Goal: Task Accomplishment & Management: Use online tool/utility

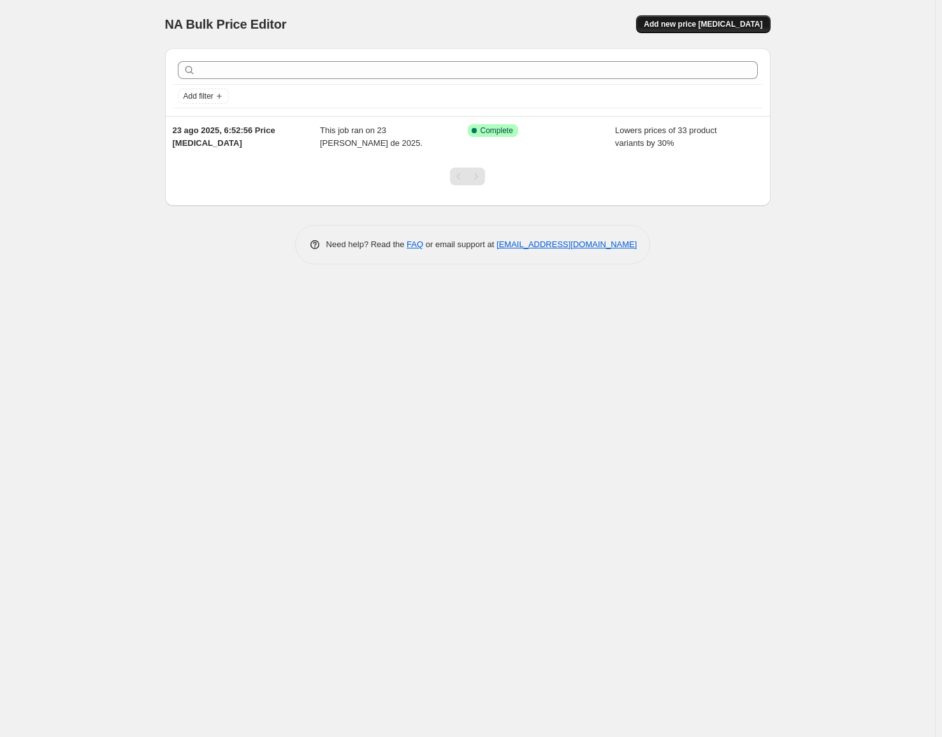
click at [714, 24] on span "Add new price change job" at bounding box center [703, 24] width 119 height 10
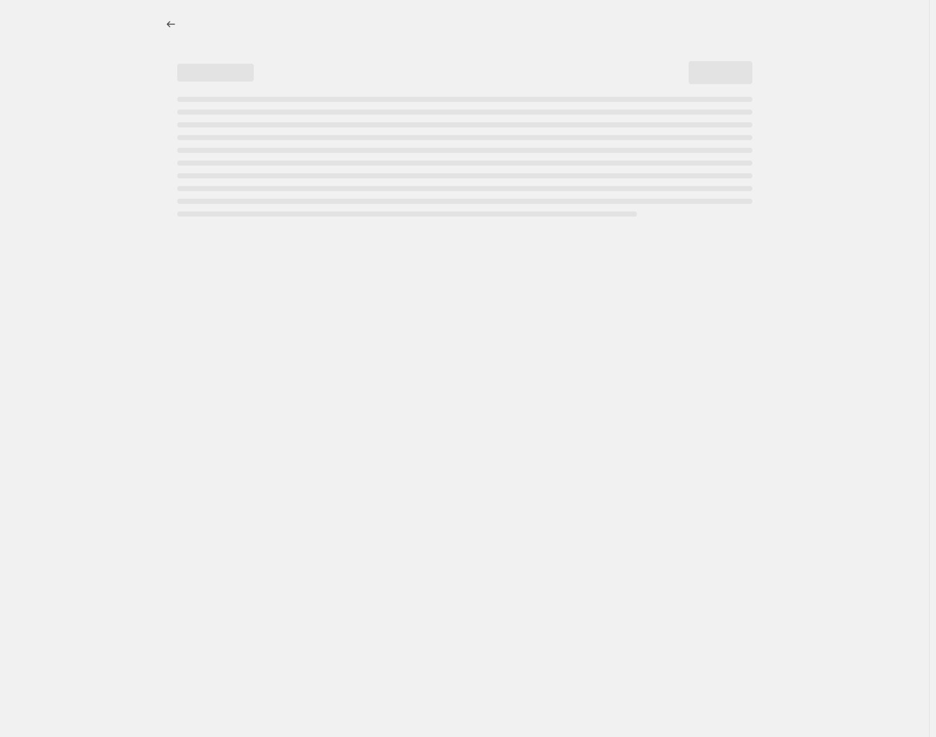
select select "percentage"
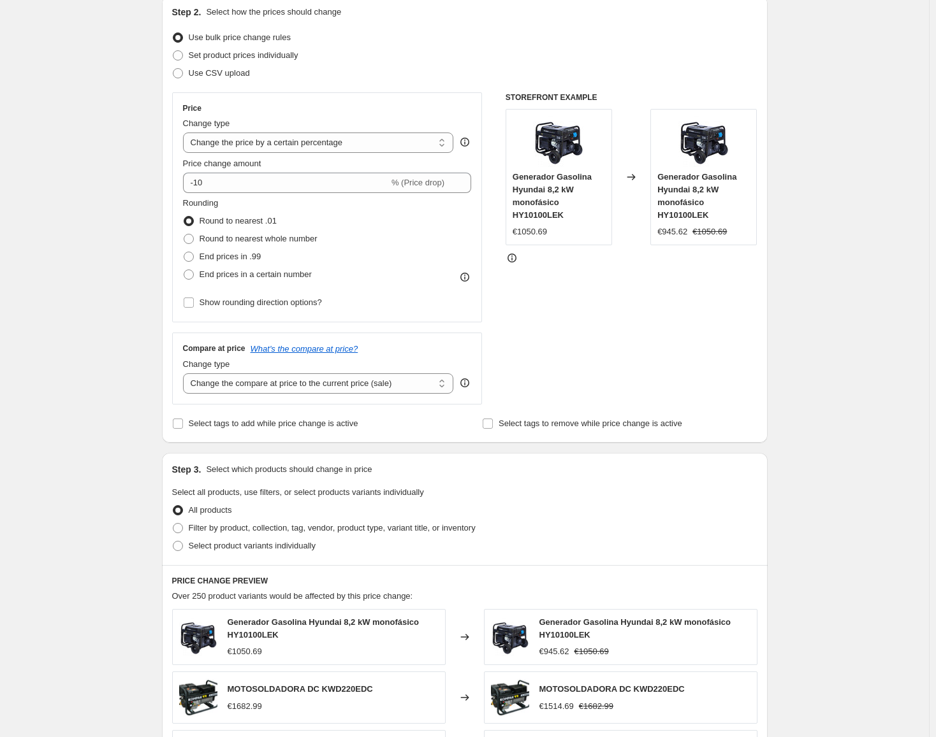
scroll to position [153, 0]
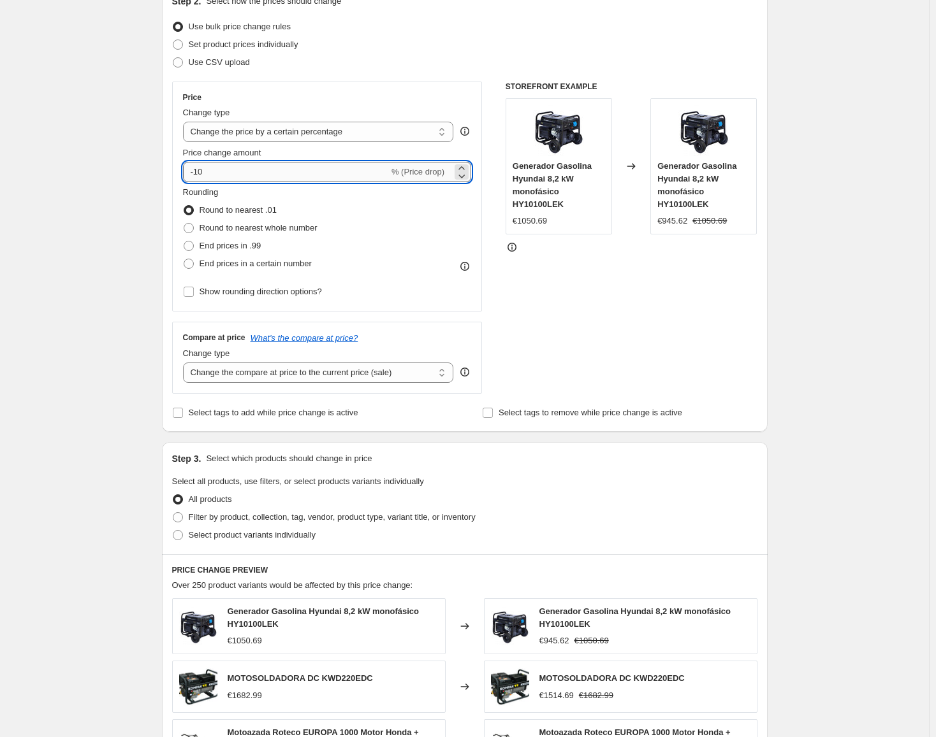
drag, startPoint x: 196, startPoint y: 171, endPoint x: 207, endPoint y: 171, distance: 10.9
click at [207, 171] on input "-10" at bounding box center [286, 172] width 206 height 20
type input "-30"
click at [127, 240] on div "Create new price change job. This page is ready Create new price change job Dra…" at bounding box center [464, 490] width 929 height 1286
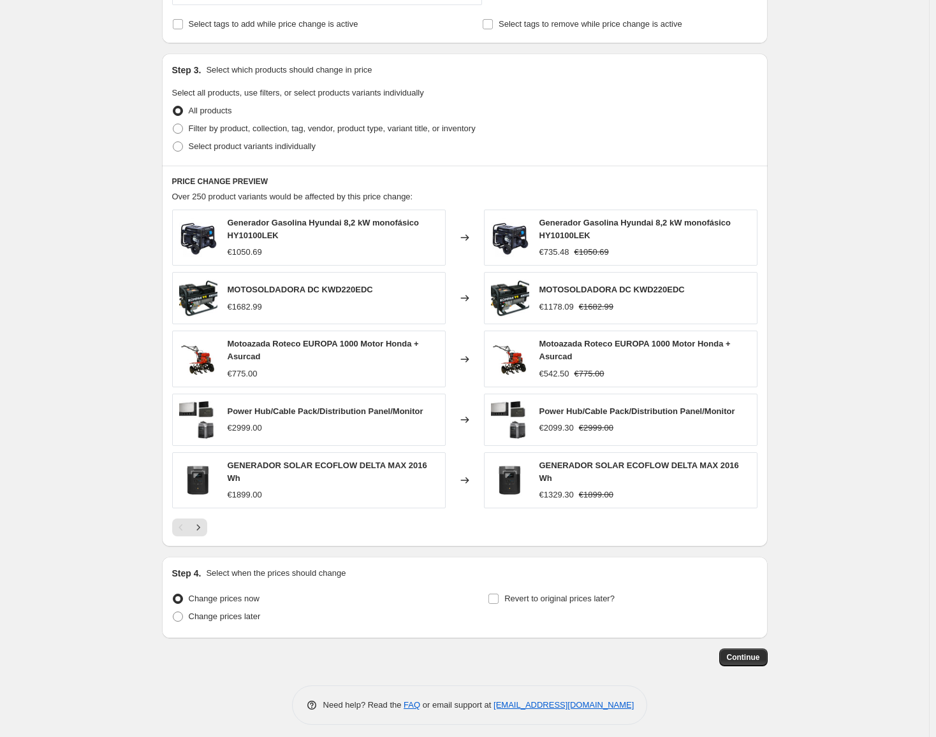
scroll to position [545, 0]
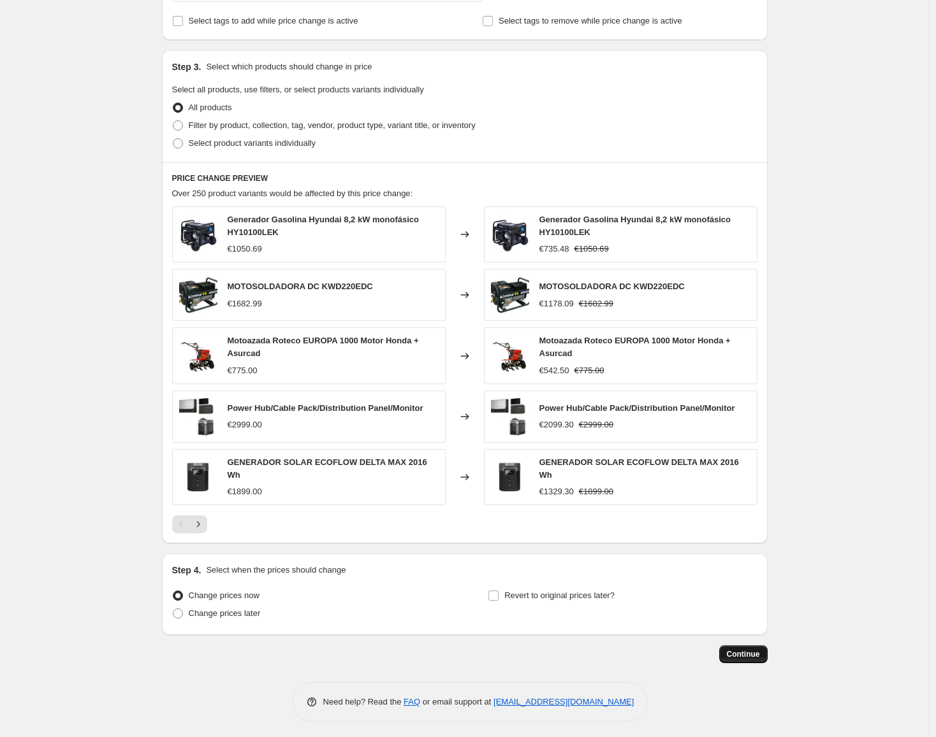
click at [747, 649] on span "Continue" at bounding box center [743, 654] width 33 height 10
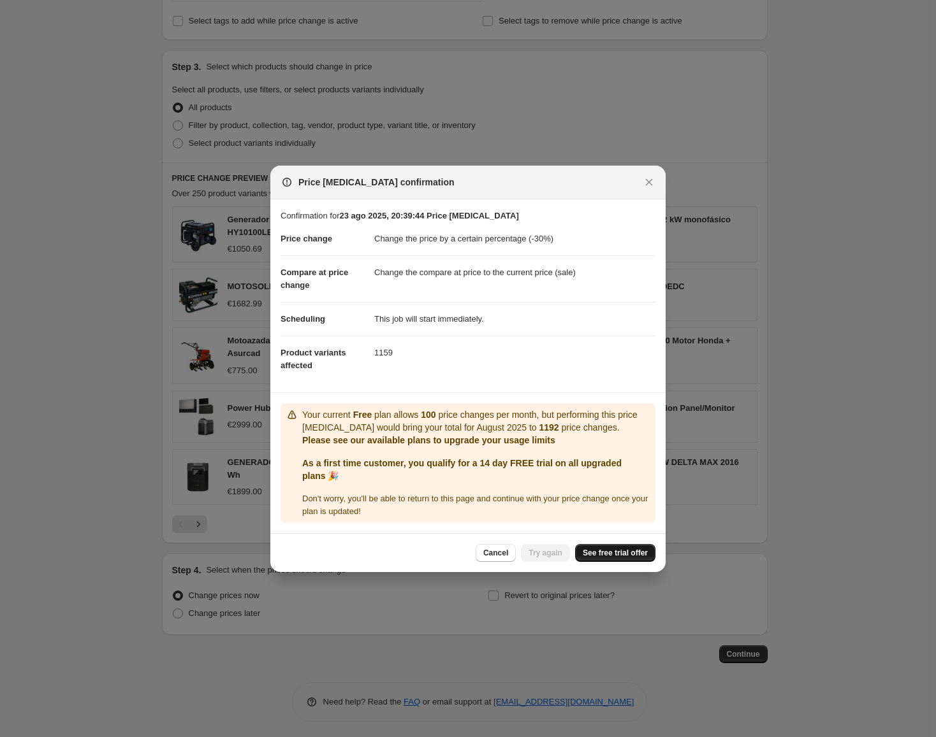
click at [613, 555] on span "See free trial offer" at bounding box center [615, 553] width 65 height 10
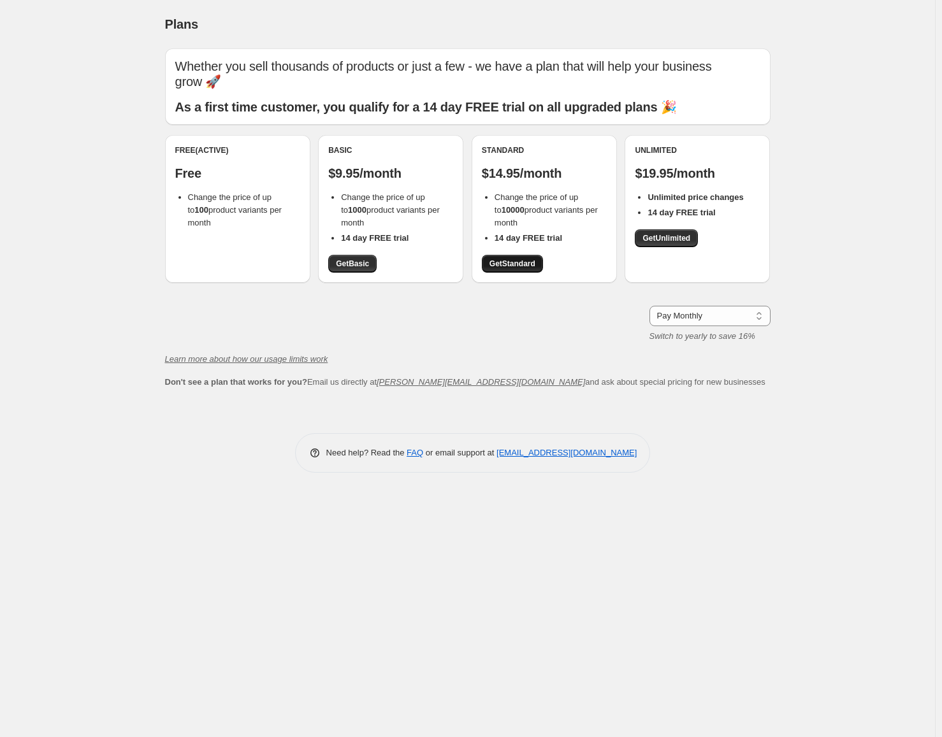
click at [506, 259] on span "Get Standard" at bounding box center [512, 264] width 46 height 10
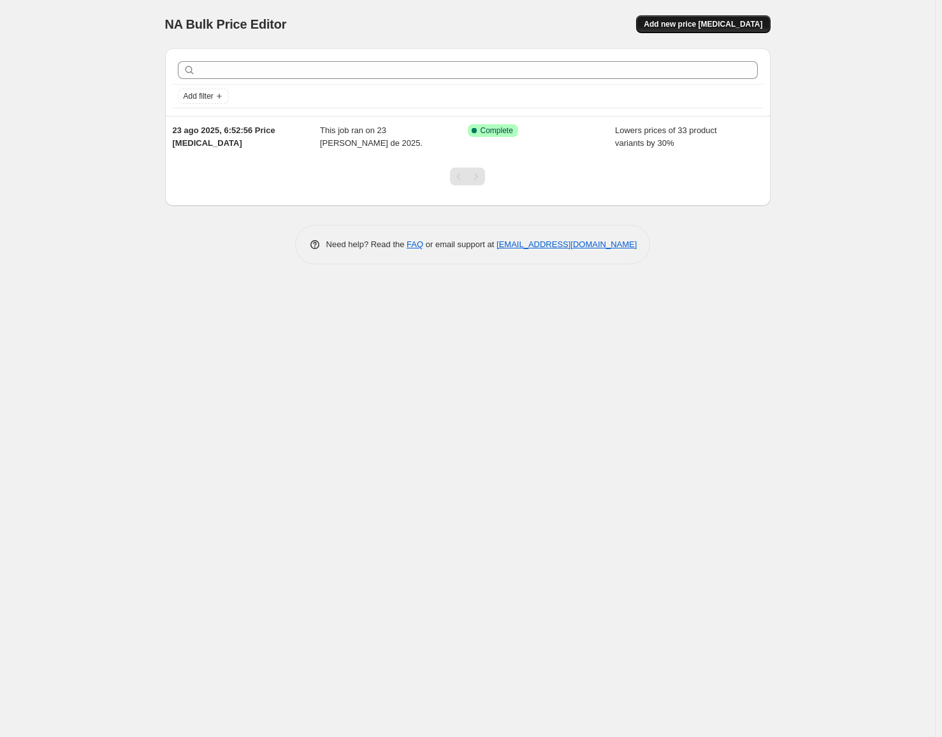
click at [704, 30] on button "Add new price change job" at bounding box center [703, 24] width 134 height 18
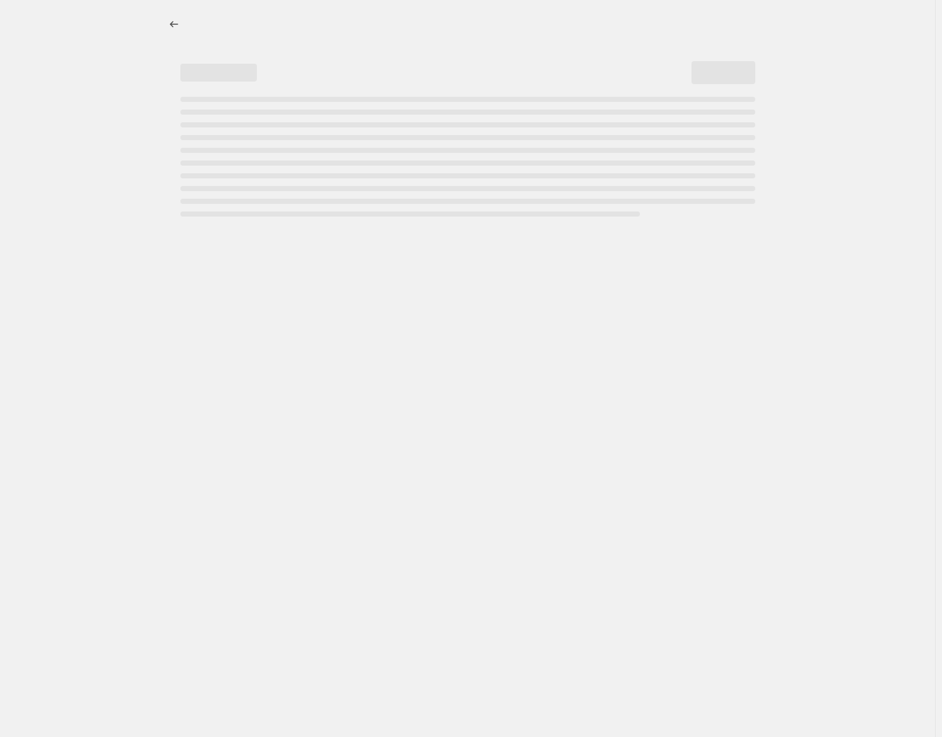
select select "percentage"
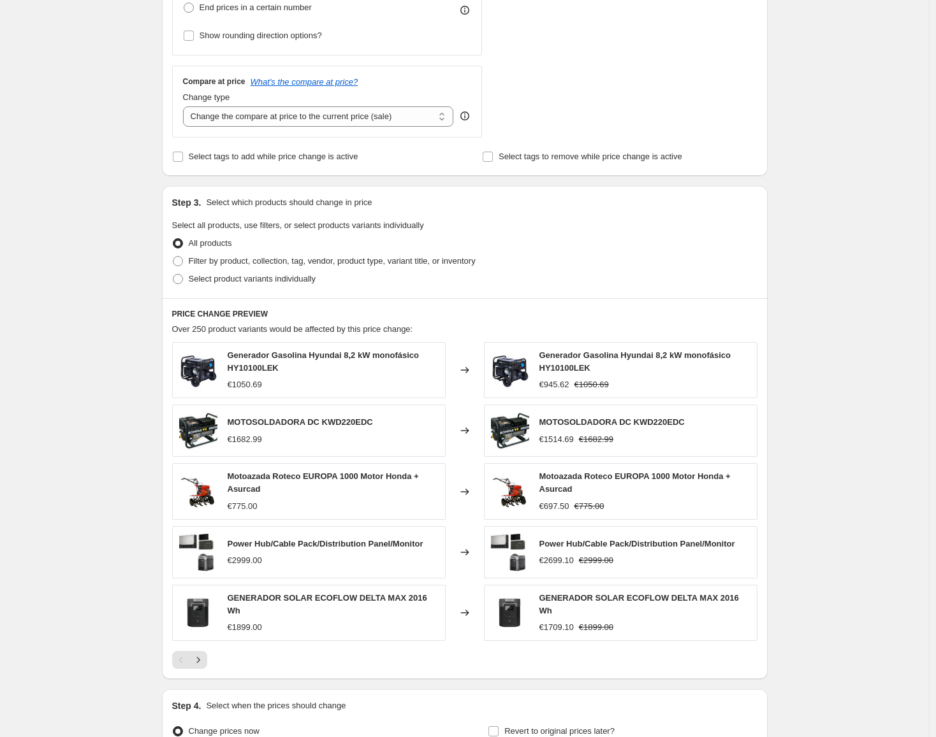
scroll to position [86, 0]
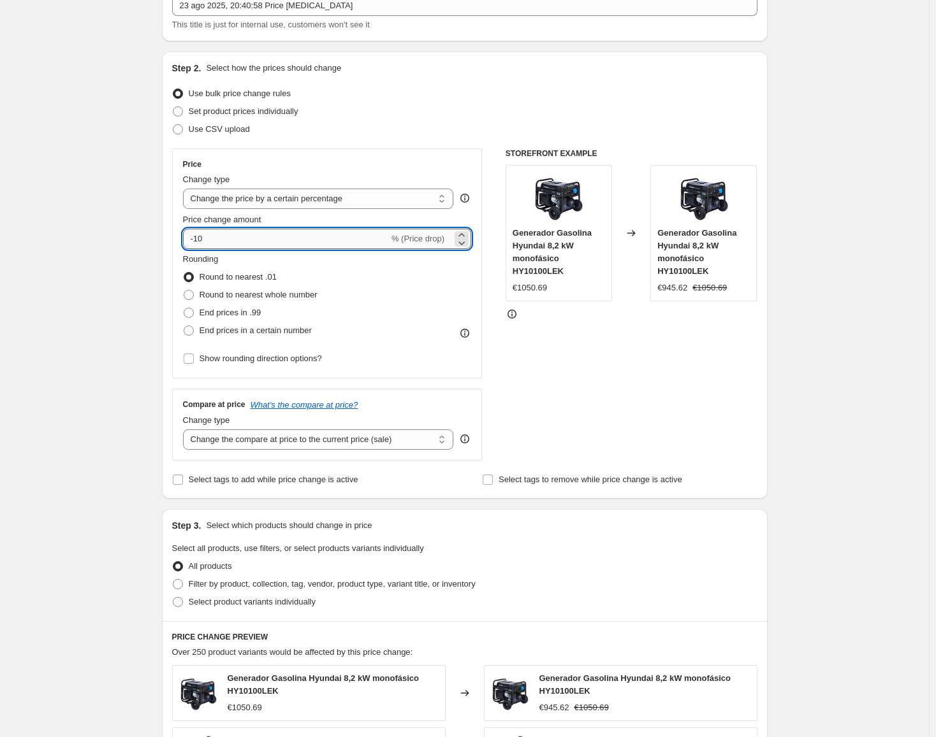
drag, startPoint x: 196, startPoint y: 238, endPoint x: 222, endPoint y: 239, distance: 25.5
click at [222, 239] on input "-10" at bounding box center [286, 239] width 206 height 20
type input "-30"
click at [105, 229] on div "Create new price change job. This page is ready Create new price change job Dra…" at bounding box center [464, 557] width 929 height 1286
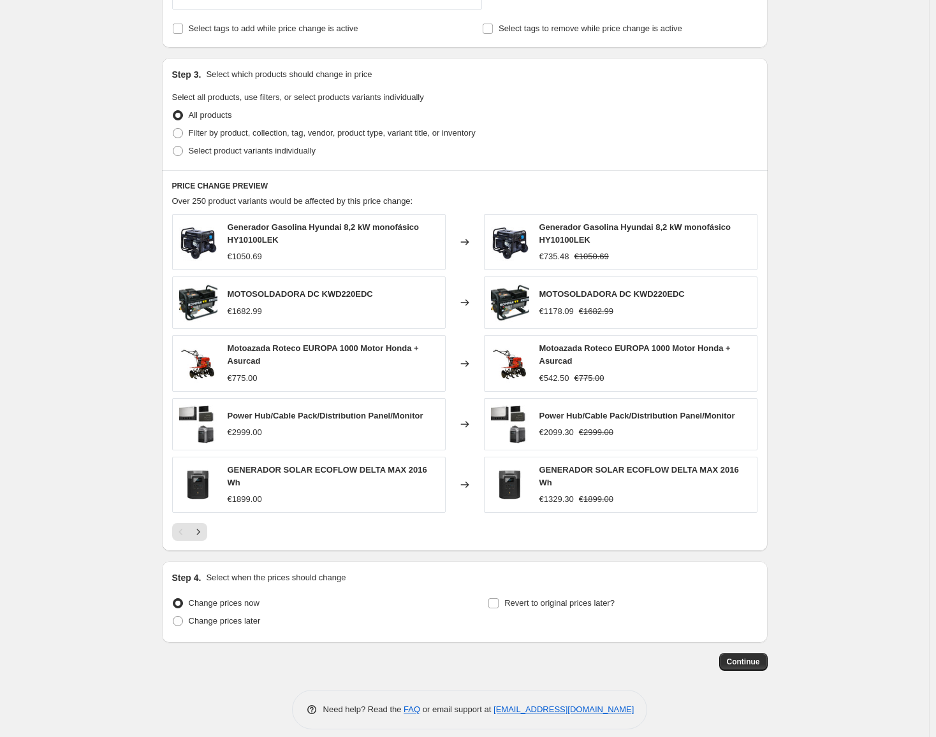
scroll to position [545, 0]
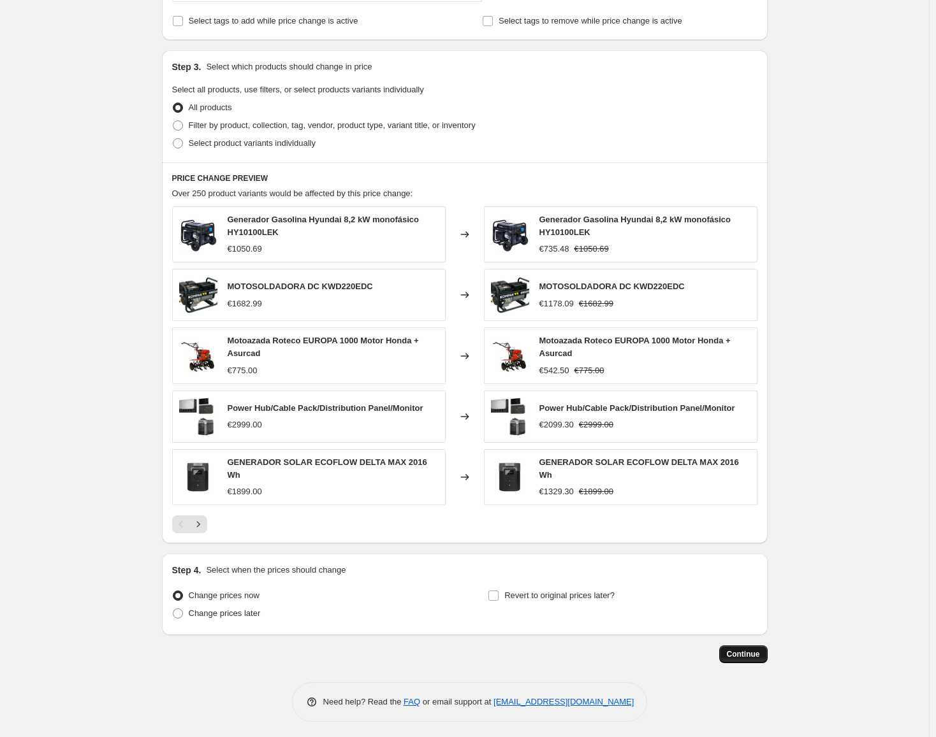
click at [743, 651] on span "Continue" at bounding box center [743, 654] width 33 height 10
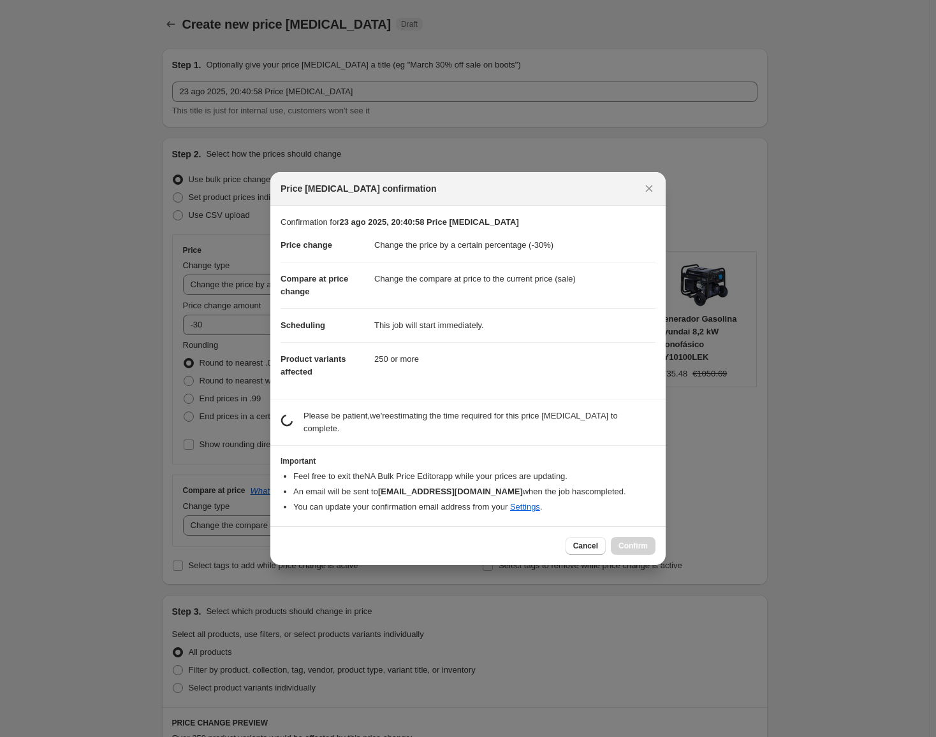
scroll to position [0, 0]
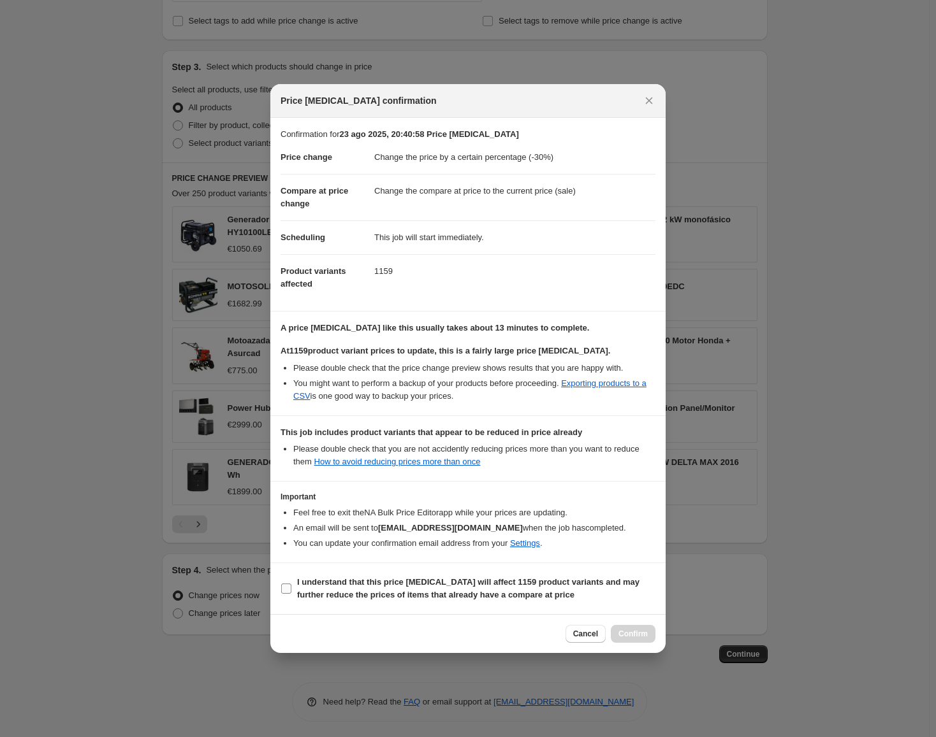
click at [281, 594] on span ":r24:" at bounding box center [285, 588] width 11 height 11
click at [281, 594] on input "I understand that this price change job will affect 1159 product variants and m…" at bounding box center [286, 589] width 10 height 10
checkbox input "true"
click at [624, 638] on span "Confirm" at bounding box center [632, 634] width 29 height 10
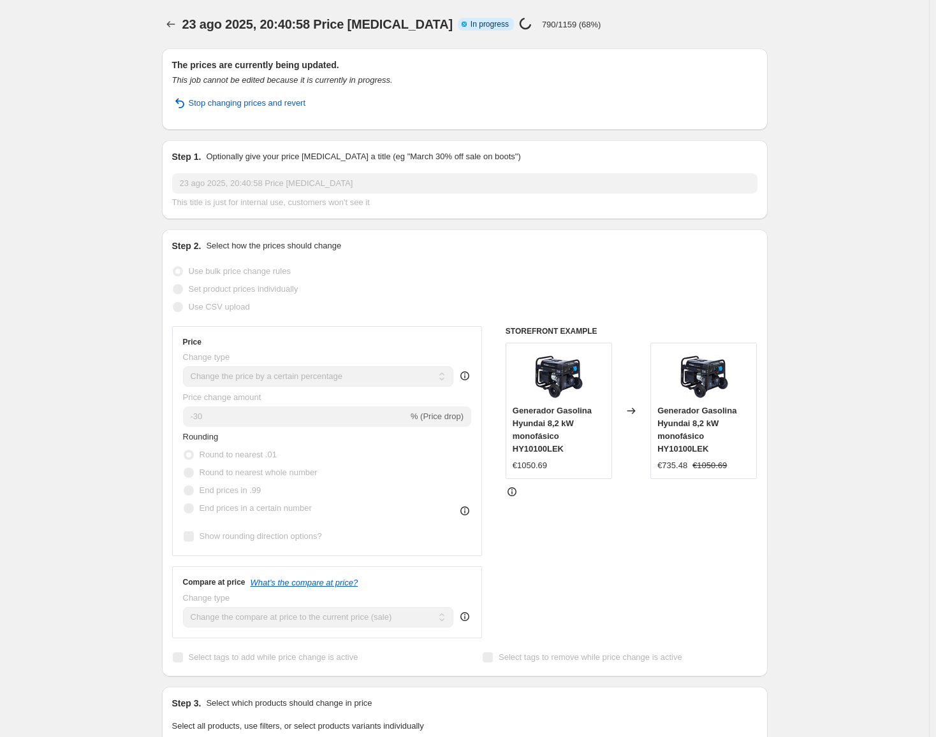
click at [87, 177] on div "23 ago 2025, 20:40:58 Price change job. This page is ready 23 ago 2025, 20:40:5…" at bounding box center [464, 675] width 929 height 1350
click at [537, 581] on div "23 ago 2025, 20:40:58 Price change job. This page is ready 23 ago 2025, 20:40:5…" at bounding box center [464, 675] width 929 height 1350
click at [519, 29] on div "Price change job in progress... 790/1159 (68%)" at bounding box center [560, 24] width 82 height 15
click at [542, 25] on p "790/1159 (68%)" at bounding box center [571, 25] width 59 height 10
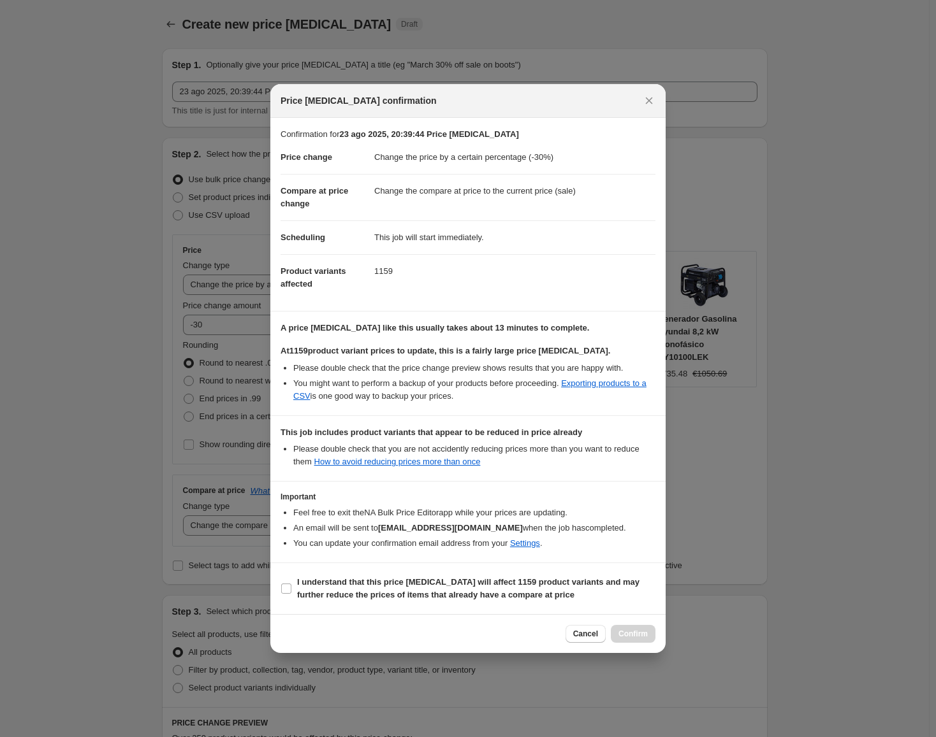
select select "percentage"
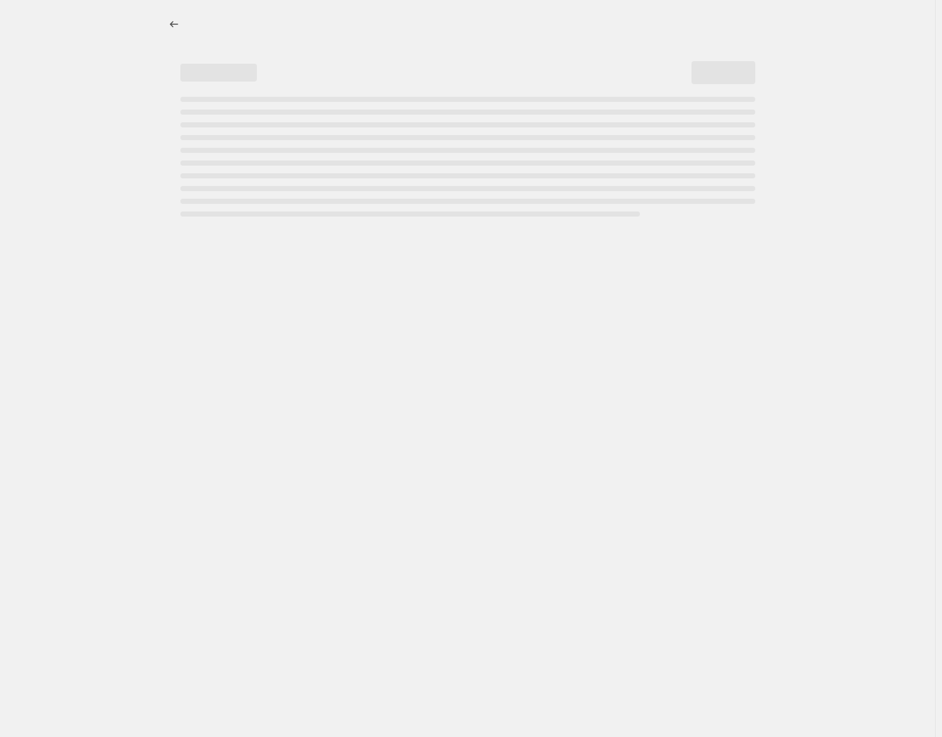
select select "percentage"
